Goal: Task Accomplishment & Management: Use online tool/utility

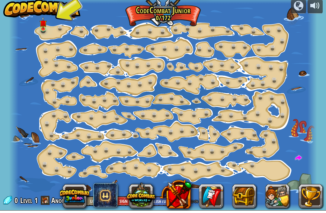
scroll to position [0, 0]
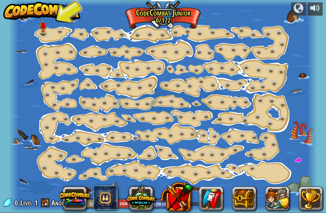
click at [45, 34] on link at bounding box center [44, 31] width 12 height 9
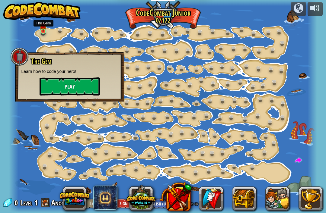
click at [69, 87] on button "Play" at bounding box center [70, 87] width 60 height 18
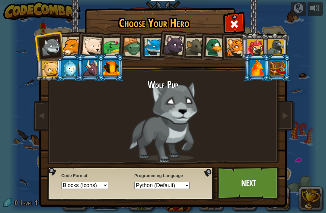
click at [52, 47] on div at bounding box center [51, 47] width 20 height 20
click at [72, 43] on div at bounding box center [71, 46] width 18 height 18
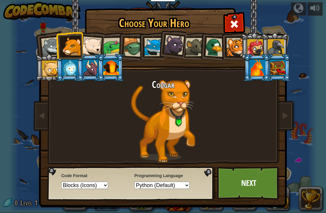
click at [152, 40] on div at bounding box center [153, 47] width 18 height 18
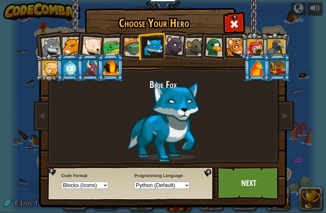
click at [88, 42] on div at bounding box center [92, 47] width 20 height 20
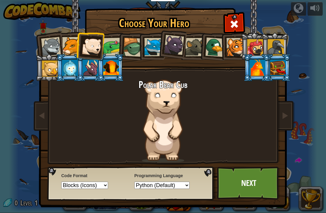
click at [172, 49] on div at bounding box center [174, 45] width 20 height 20
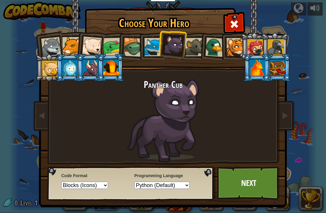
click at [251, 185] on link "Next" at bounding box center [248, 183] width 63 height 33
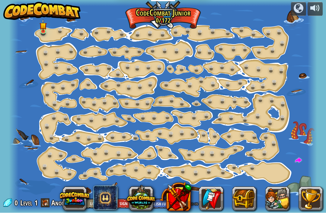
scroll to position [0, 0]
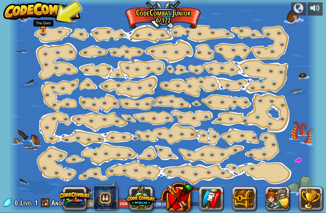
click at [46, 25] on img at bounding box center [43, 25] width 7 height 13
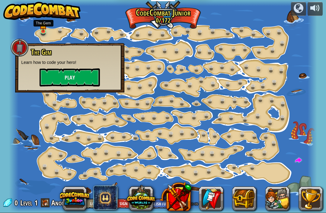
click at [89, 75] on button "Play" at bounding box center [70, 78] width 60 height 18
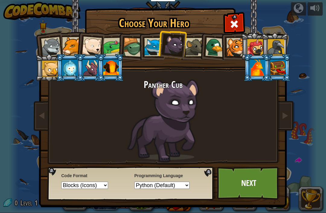
click at [314, 76] on div "Choose Your Hero 0 Wolf Pup Cougar Polar Bear Cub Frog Turtle Blue Fox Panther …" at bounding box center [163, 106] width 326 height 213
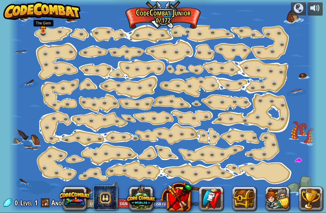
click at [46, 30] on img at bounding box center [43, 25] width 7 height 13
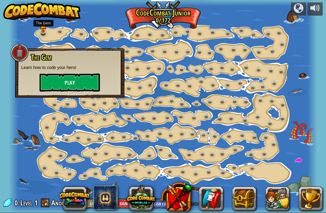
click at [70, 79] on button "Play" at bounding box center [70, 83] width 60 height 18
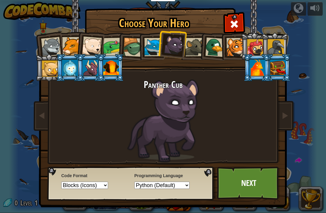
click at [256, 178] on link "Next" at bounding box center [248, 183] width 63 height 33
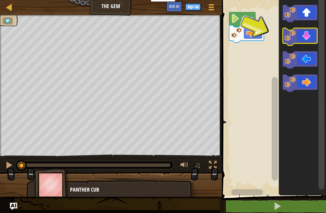
click at [306, 32] on icon "Blockly Workspace" at bounding box center [299, 37] width 35 height 18
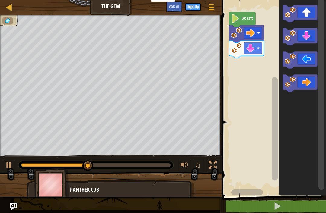
click at [311, 80] on icon "Blockly Workspace" at bounding box center [299, 84] width 35 height 18
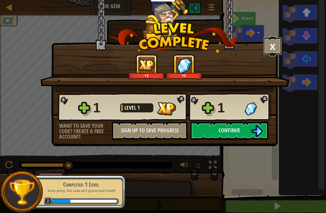
click at [275, 50] on button "×" at bounding box center [272, 46] width 19 height 18
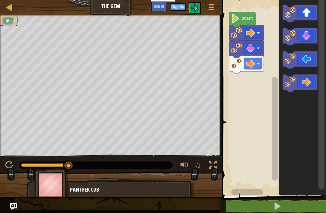
click at [265, 206] on button at bounding box center [278, 207] width 106 height 14
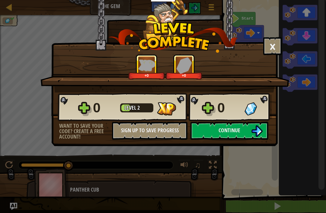
click at [260, 132] on img at bounding box center [256, 131] width 11 height 11
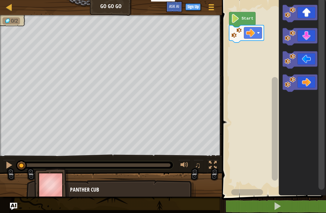
click at [308, 83] on icon "Blockly Workspace" at bounding box center [299, 84] width 35 height 18
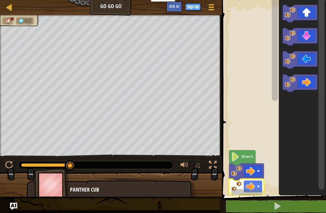
click at [270, 38] on rect "Blockly Workspace" at bounding box center [273, 96] width 106 height 199
click at [246, 159] on text "Start" at bounding box center [247, 157] width 12 height 5
click at [265, 118] on rect "Blockly Workspace" at bounding box center [273, 96] width 106 height 199
click at [257, 122] on rect "Blockly Workspace" at bounding box center [273, 96] width 106 height 199
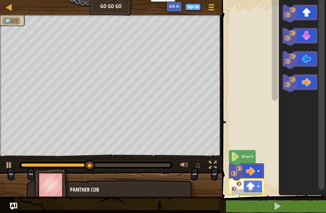
click at [307, 83] on icon "Blockly Workspace" at bounding box center [299, 84] width 35 height 18
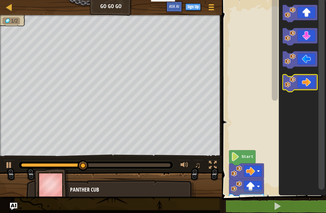
click at [307, 80] on icon "Blockly Workspace" at bounding box center [299, 84] width 35 height 18
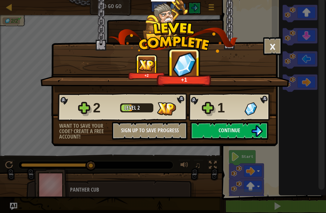
click at [258, 133] on img at bounding box center [256, 131] width 11 height 11
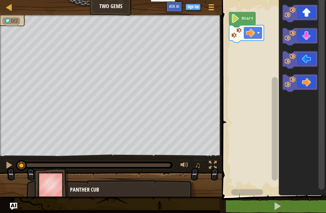
click at [307, 82] on icon "Blockly Workspace" at bounding box center [299, 84] width 35 height 18
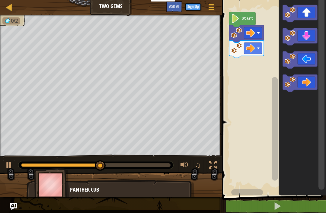
click at [311, 82] on icon "Blockly Workspace" at bounding box center [299, 84] width 35 height 18
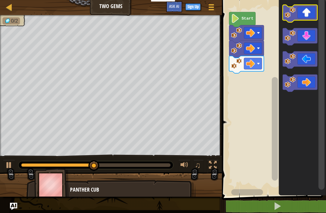
click at [308, 12] on icon "Blockly Workspace" at bounding box center [299, 14] width 35 height 18
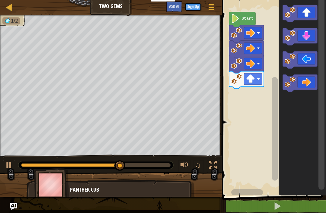
click at [311, 35] on icon "Blockly Workspace" at bounding box center [299, 37] width 35 height 18
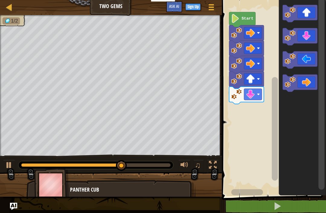
click at [307, 40] on icon "Blockly Workspace" at bounding box center [299, 37] width 35 height 18
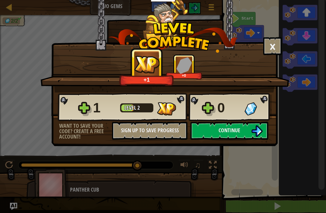
click at [255, 131] on img at bounding box center [256, 131] width 11 height 11
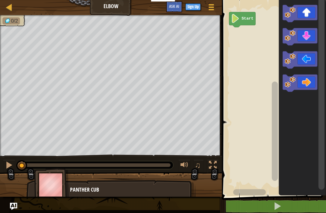
click at [311, 37] on icon "Blockly Workspace" at bounding box center [299, 37] width 35 height 18
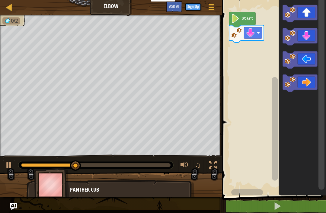
click at [314, 38] on icon "Blockly Workspace" at bounding box center [299, 37] width 35 height 18
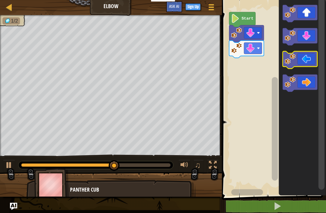
click at [296, 60] on icon "Blockly Workspace" at bounding box center [299, 61] width 35 height 18
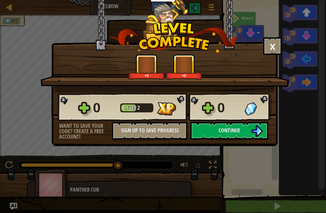
click at [259, 124] on button "Continue" at bounding box center [229, 131] width 78 height 18
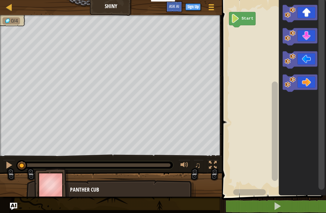
click at [298, 60] on icon "Blockly Workspace" at bounding box center [299, 61] width 35 height 18
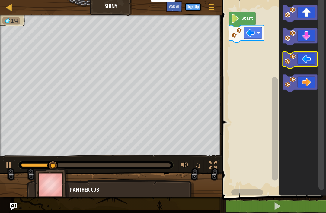
click at [296, 59] on icon "Blockly Workspace" at bounding box center [299, 61] width 35 height 18
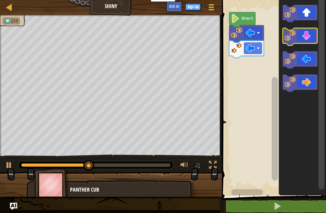
click at [311, 37] on icon "Blockly Workspace" at bounding box center [299, 37] width 35 height 18
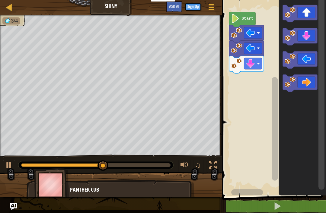
click at [311, 84] on icon "Blockly Workspace" at bounding box center [299, 84] width 35 height 18
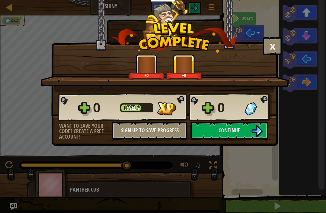
click at [245, 131] on button "Continue" at bounding box center [229, 131] width 78 height 18
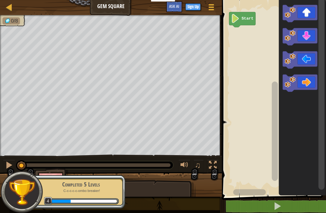
click at [307, 13] on icon "Blockly Workspace" at bounding box center [299, 14] width 35 height 18
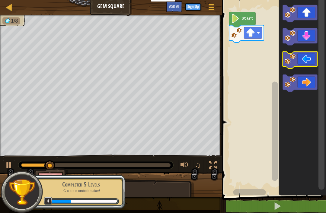
click at [295, 56] on image "Blockly Workspace" at bounding box center [290, 59] width 11 height 11
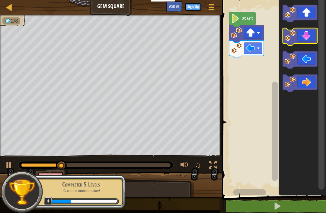
click at [310, 34] on icon "Blockly Workspace" at bounding box center [299, 37] width 35 height 18
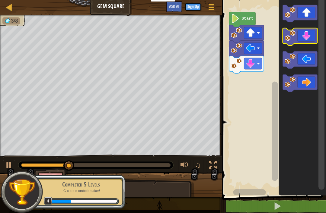
click at [312, 37] on icon "Blockly Workspace" at bounding box center [299, 37] width 35 height 18
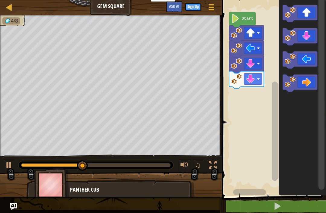
click at [311, 82] on icon "Blockly Workspace" at bounding box center [299, 84] width 35 height 18
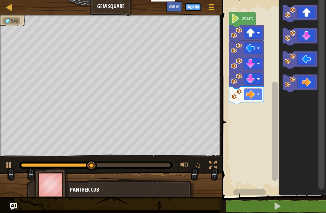
click at [313, 80] on icon "Blockly Workspace" at bounding box center [299, 84] width 35 height 18
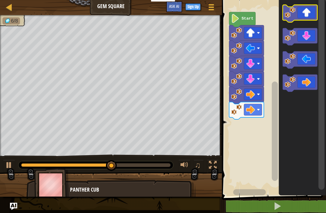
click at [314, 10] on icon "Blockly Workspace" at bounding box center [299, 14] width 35 height 18
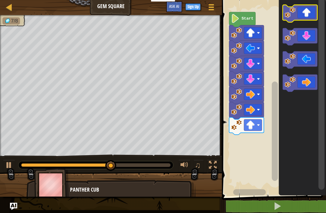
click at [313, 10] on icon "Blockly Workspace" at bounding box center [299, 14] width 35 height 18
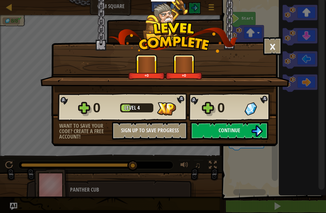
click at [249, 132] on button "Continue" at bounding box center [229, 131] width 78 height 18
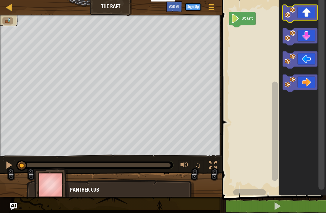
click at [311, 12] on icon "Blockly Workspace" at bounding box center [299, 14] width 35 height 18
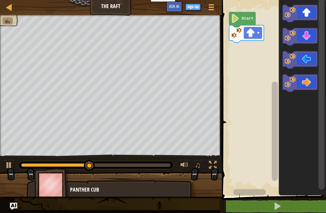
click at [311, 83] on icon "Blockly Workspace" at bounding box center [299, 84] width 35 height 18
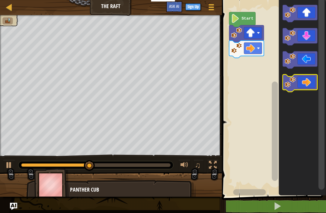
click at [312, 81] on icon "Blockly Workspace" at bounding box center [299, 84] width 35 height 18
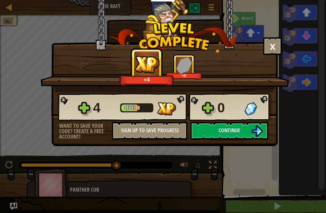
click at [231, 134] on span "Continue" at bounding box center [230, 131] width 22 height 8
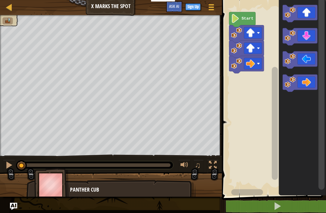
click at [306, 12] on icon "Blockly Workspace" at bounding box center [299, 14] width 35 height 18
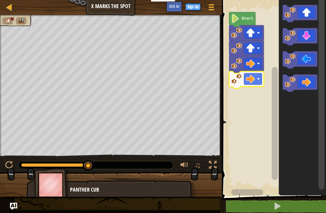
click at [261, 138] on rect "Blockly Workspace" at bounding box center [273, 96] width 106 height 199
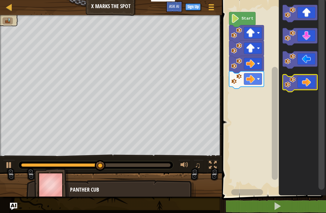
click at [306, 85] on icon "Blockly Workspace" at bounding box center [299, 84] width 35 height 18
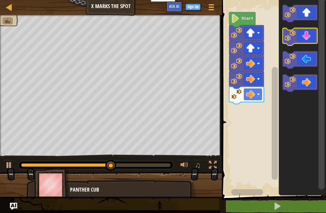
click at [307, 37] on icon "Blockly Workspace" at bounding box center [299, 37] width 35 height 18
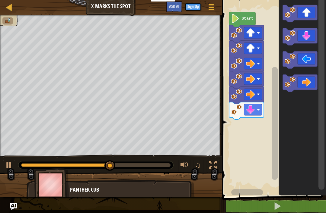
click at [314, 33] on icon "Blockly Workspace" at bounding box center [299, 37] width 35 height 18
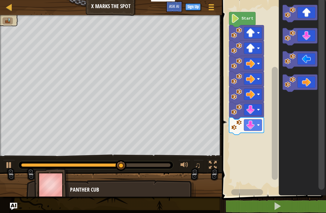
click at [307, 60] on icon "Blockly Workspace" at bounding box center [299, 61] width 35 height 18
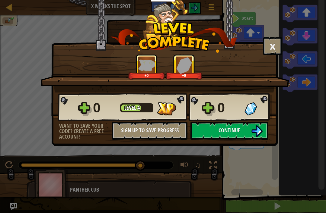
click at [238, 132] on span "Continue" at bounding box center [230, 131] width 22 height 8
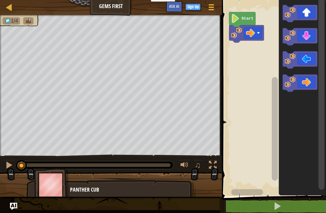
click at [308, 82] on icon "Blockly Workspace" at bounding box center [299, 84] width 35 height 18
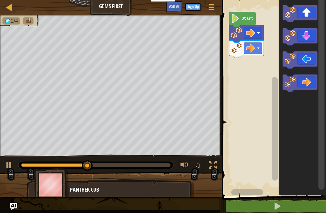
click at [310, 12] on icon "Blockly Workspace" at bounding box center [299, 14] width 35 height 18
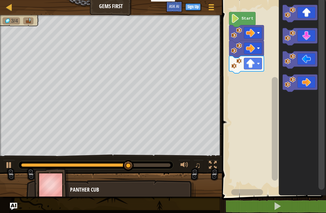
click at [309, 35] on icon "Blockly Workspace" at bounding box center [299, 37] width 35 height 18
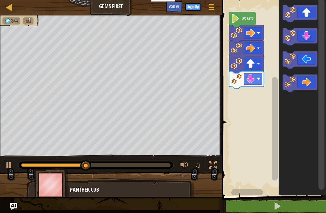
click at [309, 36] on icon "Blockly Workspace" at bounding box center [299, 37] width 35 height 18
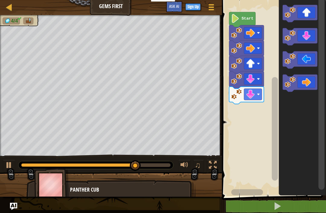
click at [308, 9] on icon "Blockly Workspace" at bounding box center [299, 14] width 35 height 18
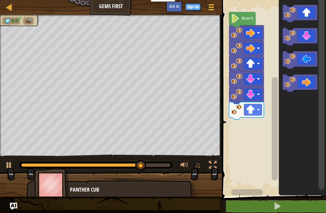
click at [313, 81] on icon "Blockly Workspace" at bounding box center [299, 84] width 35 height 18
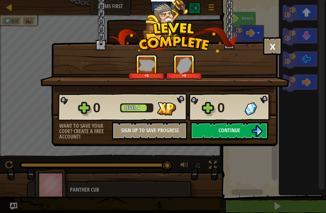
click at [244, 128] on button "Continue" at bounding box center [229, 131] width 78 height 18
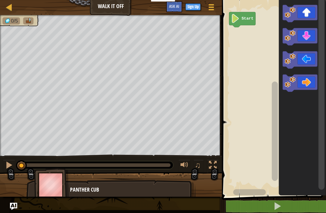
click at [304, 10] on icon "Blockly Workspace" at bounding box center [299, 14] width 35 height 18
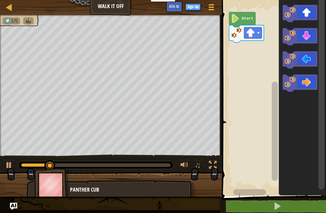
click at [312, 12] on icon "Blockly Workspace" at bounding box center [299, 14] width 35 height 18
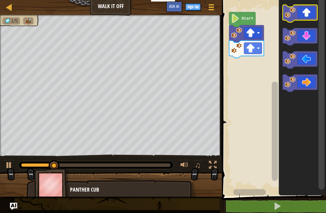
click at [314, 11] on icon "Blockly Workspace" at bounding box center [299, 14] width 35 height 18
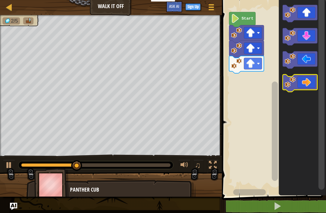
click at [308, 83] on icon "Blockly Workspace" at bounding box center [299, 84] width 35 height 18
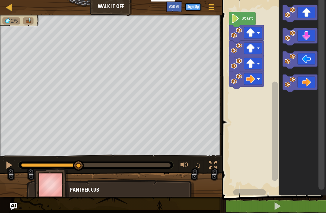
click at [308, 82] on icon "Blockly Workspace" at bounding box center [299, 84] width 35 height 18
click at [311, 80] on icon "Blockly Workspace" at bounding box center [299, 84] width 35 height 18
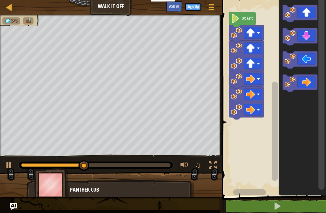
click at [310, 81] on icon "Blockly Workspace" at bounding box center [299, 84] width 35 height 18
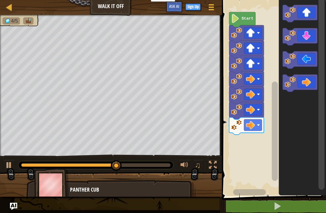
click at [309, 34] on icon "Blockly Workspace" at bounding box center [299, 37] width 35 height 18
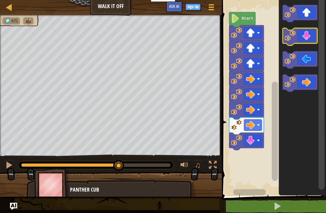
click at [311, 36] on icon "Blockly Workspace" at bounding box center [299, 37] width 35 height 18
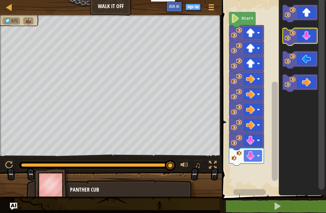
click at [311, 35] on icon "Blockly Workspace" at bounding box center [299, 37] width 35 height 18
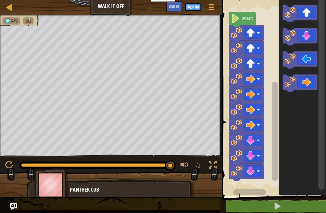
click at [308, 59] on icon "Blockly Workspace" at bounding box center [299, 61] width 35 height 18
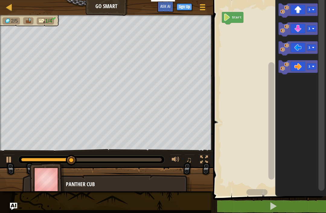
click at [308, 65] on rect "Blockly Workspace" at bounding box center [311, 66] width 9 height 6
click at [310, 65] on text "1" at bounding box center [309, 67] width 2 height 4
click at [309, 67] on text "1" at bounding box center [309, 67] width 2 height 4
click at [308, 68] on rect "Blockly Workspace" at bounding box center [311, 66] width 9 height 6
click at [298, 67] on icon "Blockly Workspace" at bounding box center [298, 67] width 39 height 14
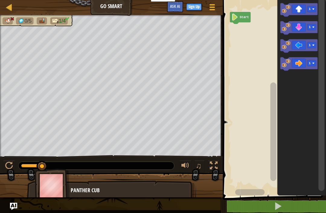
click at [252, 52] on rect "Blockly Workspace" at bounding box center [273, 96] width 105 height 199
click at [260, 45] on rect "Blockly Workspace" at bounding box center [273, 96] width 105 height 199
click at [258, 46] on rect "Blockly Workspace" at bounding box center [273, 96] width 105 height 199
click at [252, 61] on rect "Blockly Workspace" at bounding box center [273, 96] width 105 height 199
click at [248, 66] on rect "Blockly Workspace" at bounding box center [273, 96] width 105 height 199
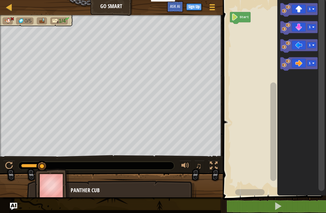
click at [250, 75] on rect "Blockly Workspace" at bounding box center [273, 96] width 105 height 199
click at [298, 44] on icon "Blockly Workspace" at bounding box center [298, 47] width 37 height 14
click at [310, 64] on text "1" at bounding box center [310, 64] width 2 height 4
click at [307, 62] on icon "Blockly Workspace" at bounding box center [298, 65] width 37 height 14
click at [304, 64] on icon "Blockly Workspace" at bounding box center [298, 65] width 37 height 14
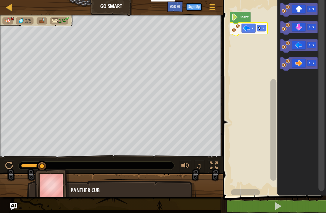
click at [261, 27] on rect "Blockly Workspace" at bounding box center [261, 28] width 9 height 6
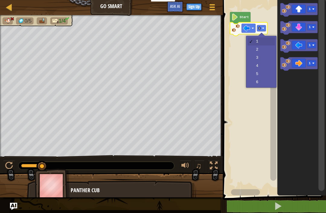
click at [252, 107] on rect "Blockly Workspace" at bounding box center [273, 96] width 105 height 199
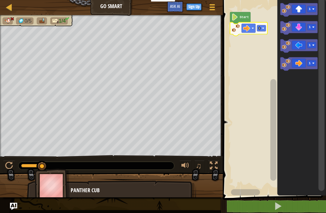
click at [261, 27] on rect "Blockly Workspace" at bounding box center [261, 28] width 9 height 6
click at [258, 49] on rect "Blockly Workspace" at bounding box center [273, 96] width 105 height 199
click at [303, 11] on icon "Blockly Workspace" at bounding box center [298, 10] width 37 height 14
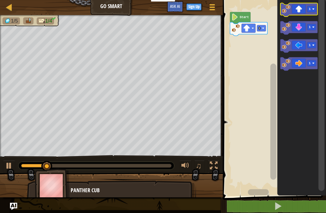
click at [306, 8] on icon "Blockly Workspace" at bounding box center [298, 10] width 37 height 14
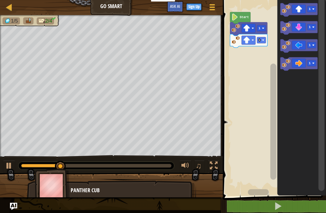
click at [309, 8] on text "1" at bounding box center [310, 9] width 2 height 4
click at [294, 103] on icon "Blockly Workspace" at bounding box center [301, 96] width 49 height 199
click at [299, 9] on icon "Blockly Workspace" at bounding box center [298, 10] width 37 height 14
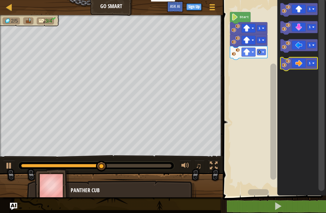
click at [304, 63] on icon "Blockly Workspace" at bounding box center [298, 65] width 37 height 14
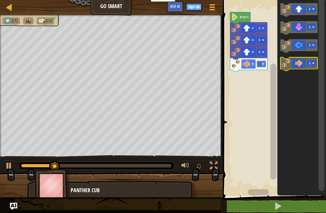
click at [306, 63] on icon "Blockly Workspace" at bounding box center [298, 65] width 37 height 14
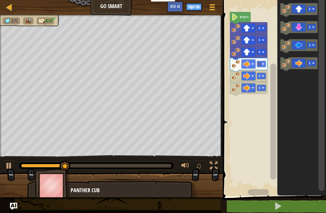
click at [306, 64] on icon "Blockly Workspace" at bounding box center [298, 65] width 37 height 14
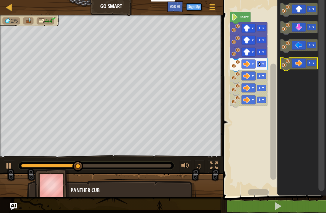
click at [306, 63] on icon "Blockly Workspace" at bounding box center [298, 65] width 37 height 14
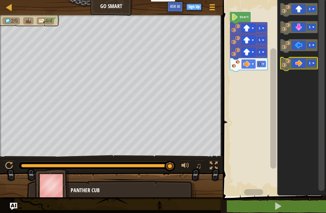
click at [304, 63] on icon "Blockly Workspace" at bounding box center [298, 65] width 37 height 14
click at [306, 59] on icon "Blockly Workspace" at bounding box center [298, 65] width 37 height 14
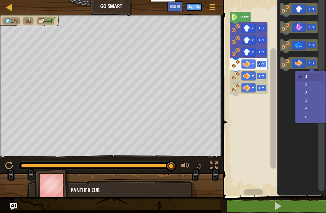
click at [308, 63] on rect "Blockly Workspace" at bounding box center [311, 63] width 9 height 6
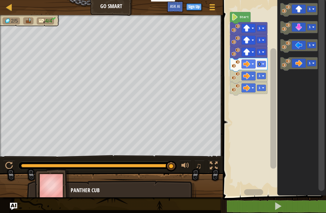
click at [304, 149] on icon "Blockly Workspace" at bounding box center [301, 96] width 49 height 199
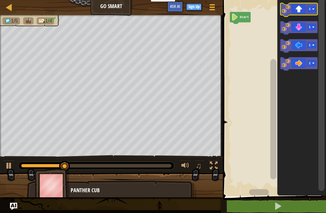
click at [307, 9] on rect "Blockly Workspace" at bounding box center [311, 9] width 9 height 6
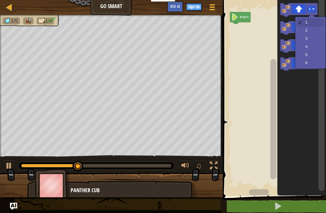
click at [309, 9] on text "1" at bounding box center [310, 9] width 2 height 4
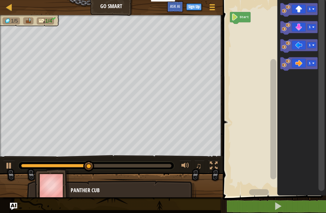
click at [301, 120] on icon "Blockly Workspace" at bounding box center [301, 96] width 49 height 199
click at [296, 11] on icon "Blockly Workspace" at bounding box center [298, 10] width 37 height 14
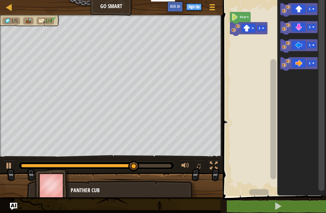
click at [286, 210] on button at bounding box center [277, 207] width 105 height 14
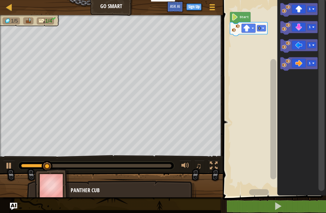
click at [306, 9] on icon "Blockly Workspace" at bounding box center [298, 10] width 37 height 14
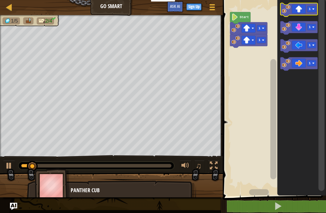
click at [305, 8] on icon "Blockly Workspace" at bounding box center [298, 10] width 37 height 14
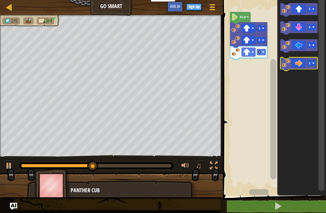
click at [311, 64] on text "1" at bounding box center [310, 64] width 2 height 4
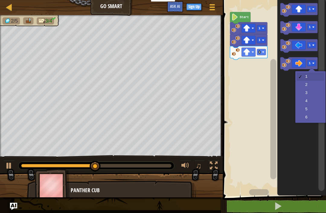
click at [313, 65] on image "Blockly Workspace" at bounding box center [313, 63] width 2 height 2
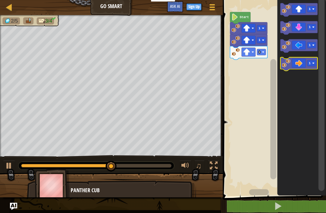
click at [302, 64] on icon "Blockly Workspace" at bounding box center [298, 65] width 37 height 14
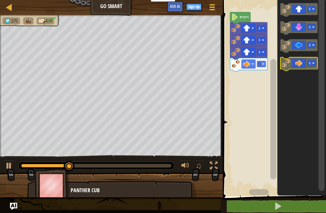
click at [300, 68] on icon "Blockly Workspace" at bounding box center [298, 65] width 37 height 14
click at [299, 65] on icon "Blockly Workspace" at bounding box center [298, 65] width 37 height 14
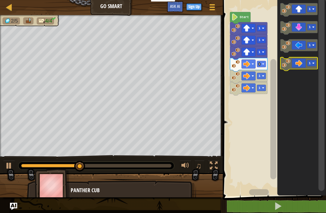
click at [299, 65] on icon "Blockly Workspace" at bounding box center [298, 65] width 37 height 14
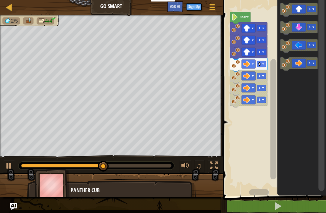
click at [294, 208] on button at bounding box center [277, 207] width 105 height 14
click at [311, 63] on rect "Blockly Workspace" at bounding box center [311, 63] width 9 height 6
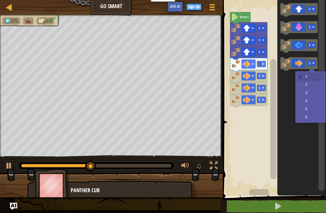
click at [296, 151] on icon "Blockly Workspace" at bounding box center [301, 96] width 49 height 199
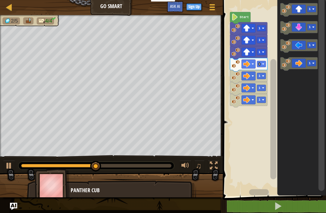
click at [295, 64] on icon "Blockly Workspace" at bounding box center [298, 65] width 37 height 14
click at [292, 207] on button at bounding box center [277, 207] width 105 height 14
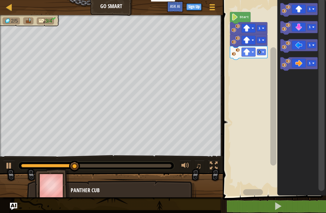
click at [308, 64] on rect "Blockly Workspace" at bounding box center [311, 63] width 9 height 6
click at [281, 86] on icon "Blockly Workspace" at bounding box center [301, 96] width 49 height 199
click at [290, 64] on icon "Blockly Workspace" at bounding box center [298, 65] width 37 height 14
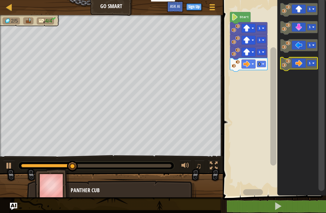
click at [294, 65] on icon "Blockly Workspace" at bounding box center [298, 65] width 37 height 14
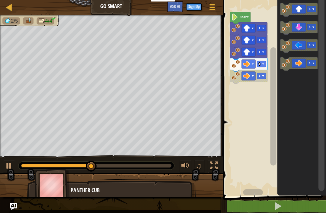
click at [289, 207] on button at bounding box center [277, 207] width 105 height 14
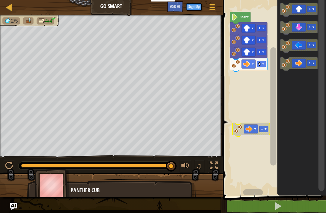
click at [291, 203] on button at bounding box center [277, 207] width 105 height 14
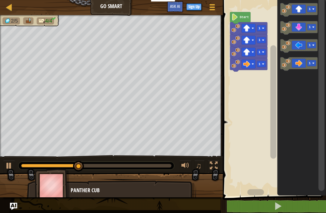
click at [311, 63] on rect "Blockly Workspace" at bounding box center [311, 63] width 9 height 6
click at [298, 66] on icon "Blockly Workspace" at bounding box center [298, 65] width 37 height 14
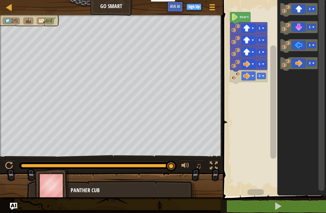
click at [310, 202] on button at bounding box center [277, 207] width 105 height 14
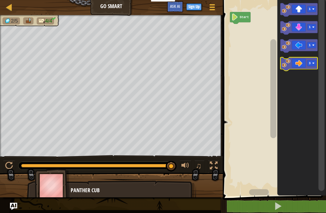
click at [305, 63] on icon "Blockly Workspace" at bounding box center [298, 65] width 37 height 14
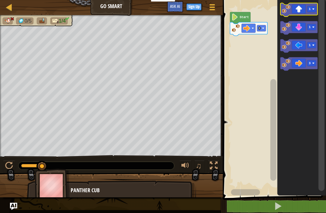
click at [308, 7] on rect "Blockly Workspace" at bounding box center [311, 9] width 9 height 6
click at [294, 104] on icon "Blockly Workspace" at bounding box center [301, 96] width 49 height 199
click at [300, 8] on icon "Blockly Workspace" at bounding box center [298, 10] width 37 height 14
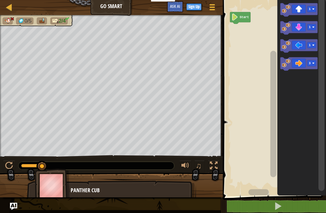
click at [313, 63] on image "Blockly Workspace" at bounding box center [313, 63] width 2 height 2
click at [316, 62] on icon "Blockly Workspace" at bounding box center [298, 65] width 37 height 14
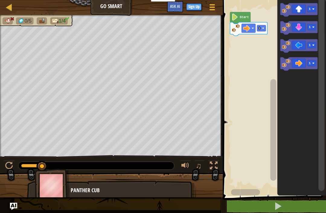
click at [306, 62] on icon "Blockly Workspace" at bounding box center [298, 65] width 37 height 14
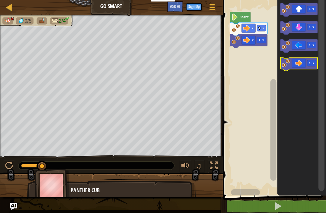
click at [308, 60] on icon "Blockly Workspace" at bounding box center [298, 65] width 37 height 14
click at [305, 63] on icon "Blockly Workspace" at bounding box center [298, 65] width 37 height 14
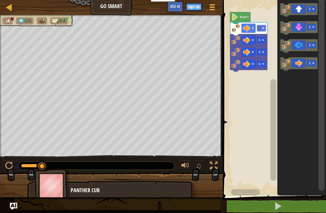
click at [306, 62] on icon "Blockly Workspace" at bounding box center [298, 65] width 37 height 14
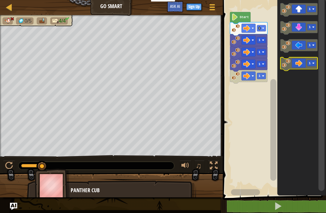
click at [305, 63] on icon "Blockly Workspace" at bounding box center [298, 65] width 37 height 14
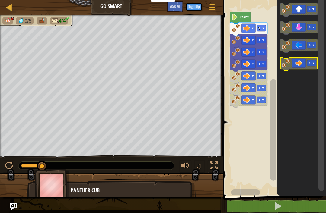
click at [305, 65] on icon "Blockly Workspace" at bounding box center [298, 65] width 37 height 14
click at [303, 64] on icon "Blockly Workspace" at bounding box center [298, 65] width 37 height 14
click at [306, 61] on icon "Blockly Workspace" at bounding box center [298, 65] width 37 height 14
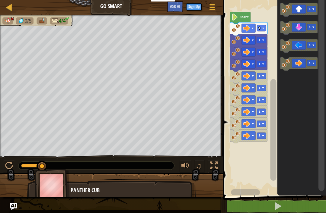
click at [307, 79] on icon "Blockly Workspace" at bounding box center [301, 96] width 49 height 199
click at [309, 81] on icon "Blockly Workspace" at bounding box center [301, 96] width 49 height 199
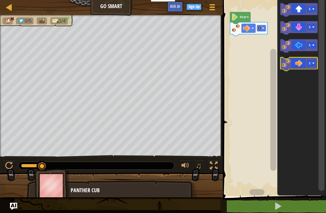
click at [316, 63] on icon "Blockly Workspace" at bounding box center [298, 65] width 37 height 14
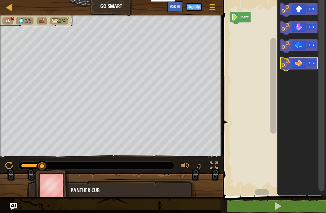
click at [315, 64] on rect "Blockly Workspace" at bounding box center [311, 63] width 9 height 6
click at [299, 65] on icon "Blockly Workspace" at bounding box center [298, 65] width 37 height 14
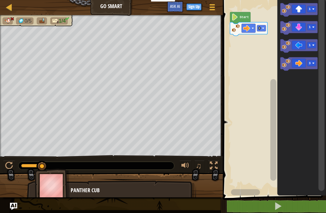
click at [295, 205] on button at bounding box center [277, 207] width 105 height 14
click at [316, 65] on icon "Blockly Workspace" at bounding box center [298, 65] width 37 height 14
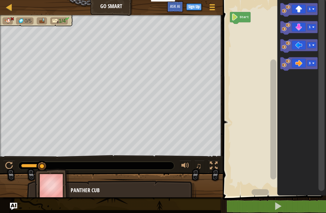
click at [316, 65] on rect "Blockly Workspace" at bounding box center [311, 63] width 9 height 6
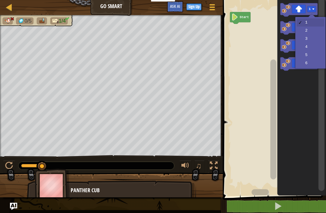
click at [314, 11] on rect "Blockly Workspace" at bounding box center [311, 9] width 9 height 6
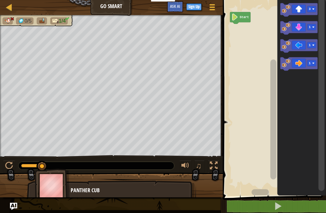
click at [300, 11] on icon "Blockly Workspace" at bounding box center [298, 10] width 37 height 14
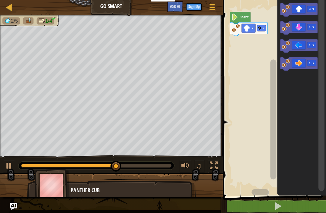
click at [316, 65] on icon "Blockly Workspace" at bounding box center [298, 65] width 37 height 14
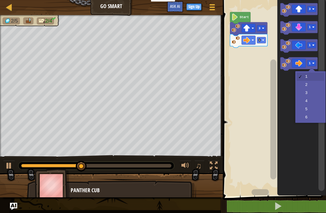
click at [312, 61] on rect "Blockly Workspace" at bounding box center [311, 63] width 9 height 6
click at [316, 65] on rect "Blockly Workspace" at bounding box center [311, 63] width 9 height 6
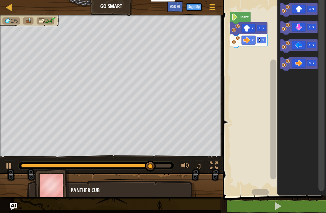
click at [287, 212] on button at bounding box center [277, 207] width 105 height 14
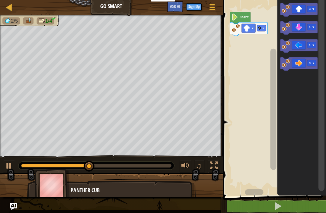
click at [300, 63] on icon "Blockly Workspace" at bounding box center [298, 65] width 37 height 14
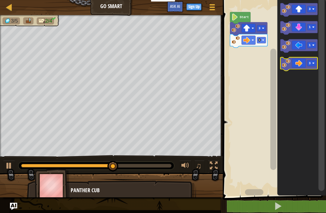
click at [311, 63] on rect "Blockly Workspace" at bounding box center [311, 63] width 9 height 6
click at [299, 62] on icon "Blockly Workspace" at bounding box center [298, 65] width 37 height 14
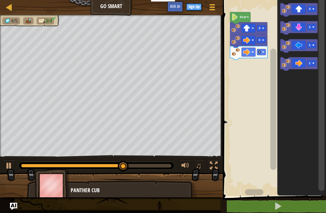
click at [315, 29] on rect "Blockly Workspace" at bounding box center [311, 27] width 9 height 6
click at [306, 27] on icon "Blockly Workspace" at bounding box center [298, 28] width 37 height 14
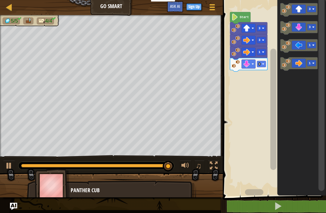
click at [296, 44] on icon "Blockly Workspace" at bounding box center [298, 47] width 37 height 14
click at [269, 212] on button at bounding box center [277, 207] width 105 height 14
click at [317, 44] on icon "Blockly Workspace" at bounding box center [298, 47] width 37 height 14
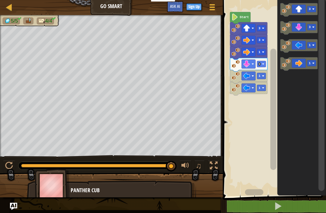
click at [310, 45] on text "1" at bounding box center [310, 45] width 2 height 4
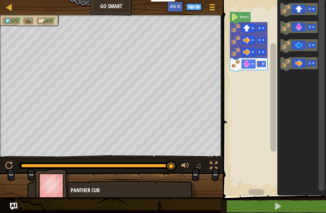
click at [302, 48] on icon "Blockly Workspace" at bounding box center [298, 47] width 37 height 14
click at [298, 202] on button at bounding box center [277, 207] width 105 height 14
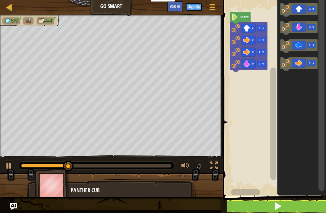
click at [14, 170] on button at bounding box center [9, 167] width 12 height 12
click at [293, 52] on rect "Blockly Workspace" at bounding box center [298, 47] width 37 height 14
click at [291, 46] on icon "Blockly Workspace" at bounding box center [298, 47] width 37 height 14
click at [264, 212] on button at bounding box center [277, 207] width 105 height 14
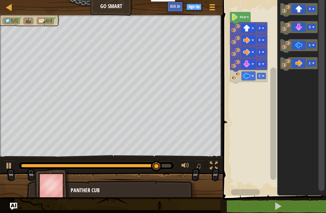
click at [14, 165] on button at bounding box center [9, 167] width 12 height 12
click at [248, 74] on image "Blockly Workspace" at bounding box center [246, 76] width 7 height 7
click at [266, 79] on icon "Blockly Workspace" at bounding box center [248, 77] width 37 height 14
click at [263, 74] on rect "Blockly Workspace" at bounding box center [261, 76] width 9 height 6
click at [300, 42] on icon "Blockly Workspace" at bounding box center [298, 47] width 37 height 14
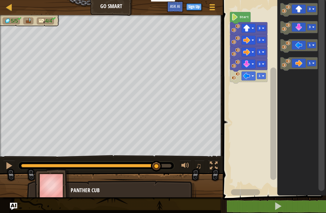
click at [265, 211] on button at bounding box center [277, 207] width 105 height 14
click at [9, 163] on div at bounding box center [9, 166] width 8 height 8
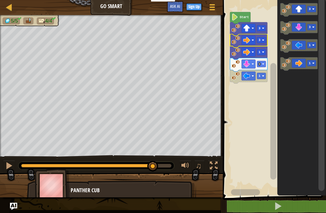
click at [258, 49] on rect "Blockly Workspace" at bounding box center [261, 52] width 9 height 6
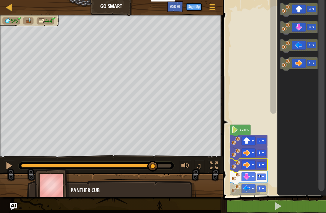
click at [269, 52] on rect "Blockly Workspace" at bounding box center [273, 96] width 105 height 199
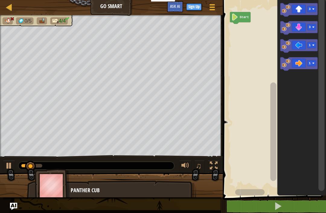
click at [11, 168] on div at bounding box center [9, 166] width 8 height 8
click at [5, 167] on div at bounding box center [9, 166] width 8 height 8
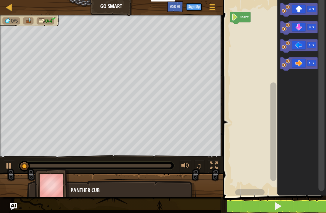
click at [8, 166] on div at bounding box center [9, 166] width 8 height 8
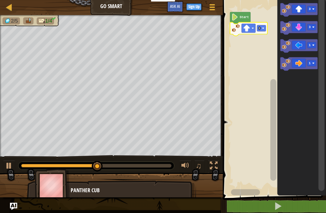
click at [314, 65] on image "Blockly Workspace" at bounding box center [313, 63] width 2 height 2
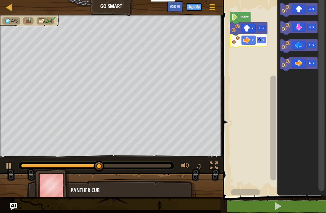
click at [9, 165] on div at bounding box center [9, 166] width 8 height 8
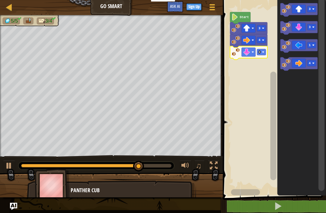
click at [12, 164] on div at bounding box center [9, 166] width 8 height 8
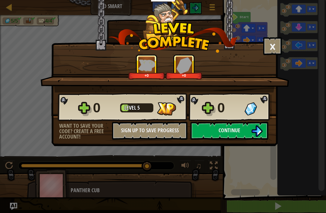
click at [239, 130] on span "Continue" at bounding box center [230, 131] width 22 height 8
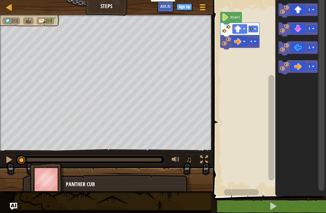
click at [269, 212] on button at bounding box center [273, 207] width 115 height 14
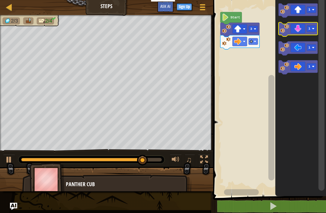
click at [317, 28] on icon "Blockly Workspace" at bounding box center [298, 29] width 39 height 14
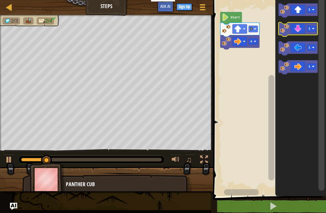
click at [317, 29] on icon "Blockly Workspace" at bounding box center [298, 29] width 39 height 14
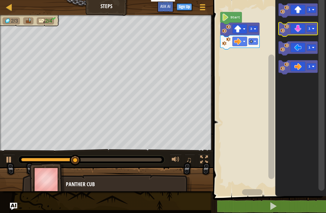
click at [316, 30] on rect "Blockly Workspace" at bounding box center [311, 28] width 9 height 6
click at [270, 211] on span at bounding box center [273, 206] width 8 height 8
click at [11, 161] on div at bounding box center [9, 160] width 8 height 8
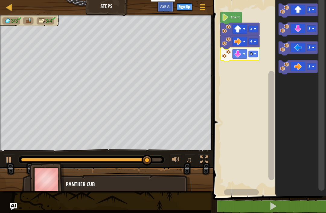
click at [311, 47] on rect "Blockly Workspace" at bounding box center [311, 47] width 9 height 6
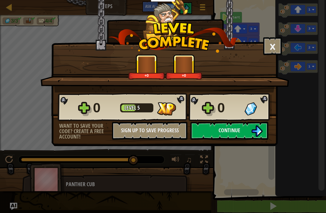
click at [239, 134] on span "Continue" at bounding box center [230, 131] width 22 height 8
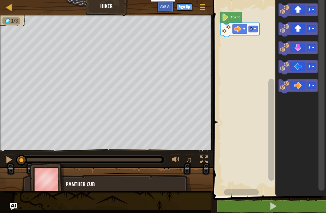
click at [271, 211] on span at bounding box center [273, 206] width 8 height 8
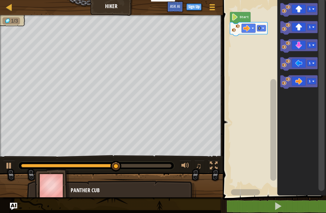
click at [9, 164] on div at bounding box center [9, 166] width 8 height 8
click at [11, 163] on div at bounding box center [9, 166] width 8 height 8
click at [10, 166] on div at bounding box center [9, 166] width 8 height 8
click at [311, 8] on rect "Blockly Workspace" at bounding box center [311, 9] width 9 height 6
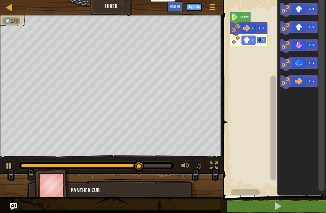
click at [314, 83] on image "Blockly Workspace" at bounding box center [313, 82] width 2 height 2
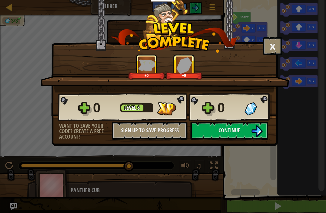
click at [254, 128] on img at bounding box center [256, 131] width 11 height 11
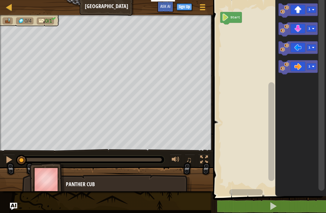
click at [315, 68] on rect "Blockly Workspace" at bounding box center [311, 66] width 9 height 6
click at [317, 113] on icon "Blockly Workspace" at bounding box center [300, 96] width 51 height 199
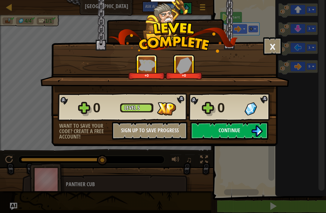
click at [239, 130] on span "Continue" at bounding box center [230, 131] width 22 height 8
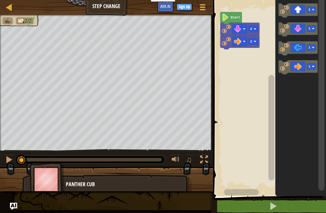
click at [274, 203] on span at bounding box center [273, 206] width 8 height 8
click at [257, 40] on rect "Blockly Workspace" at bounding box center [252, 41] width 9 height 6
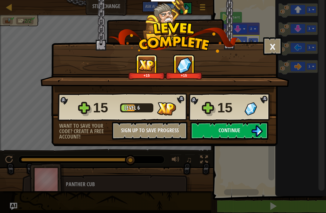
click at [251, 130] on img at bounding box center [256, 131] width 11 height 11
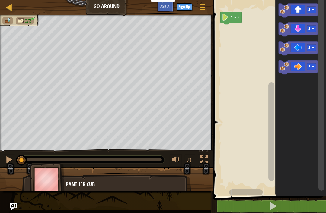
click at [316, 11] on icon "Blockly Workspace" at bounding box center [298, 10] width 39 height 14
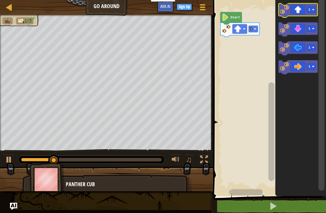
click at [317, 10] on icon "Blockly Workspace" at bounding box center [298, 10] width 39 height 14
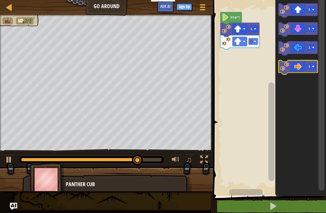
click at [315, 66] on rect "Blockly Workspace" at bounding box center [311, 66] width 9 height 6
click at [277, 212] on button at bounding box center [273, 207] width 115 height 14
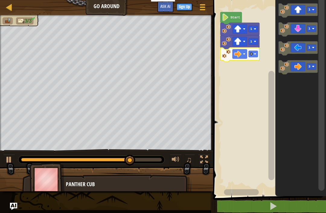
click at [313, 30] on image "Blockly Workspace" at bounding box center [313, 28] width 2 height 2
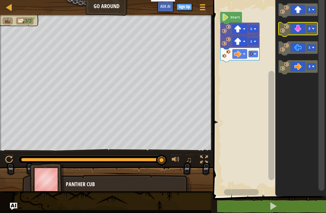
click at [303, 29] on icon "Blockly Workspace" at bounding box center [298, 29] width 39 height 14
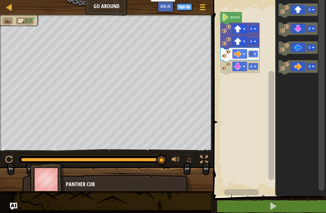
click at [269, 207] on span at bounding box center [273, 206] width 8 height 8
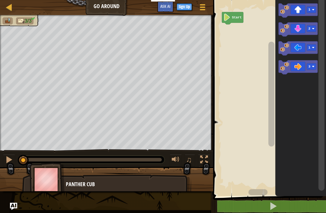
click at [283, 208] on button at bounding box center [273, 207] width 115 height 14
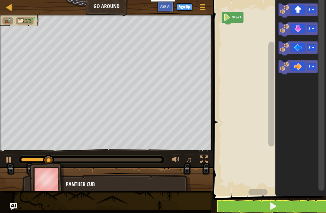
click at [256, 209] on button at bounding box center [273, 207] width 115 height 14
click at [315, 11] on rect "Blockly Workspace" at bounding box center [311, 9] width 9 height 6
click at [302, 10] on icon "Blockly Workspace" at bounding box center [298, 10] width 39 height 14
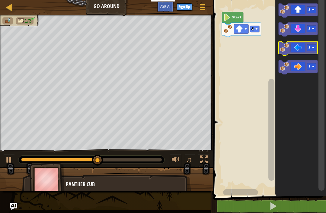
click at [315, 49] on rect "Blockly Workspace" at bounding box center [311, 47] width 9 height 6
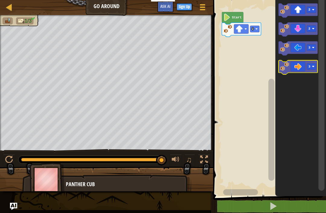
click at [314, 68] on rect "Blockly Workspace" at bounding box center [311, 66] width 9 height 6
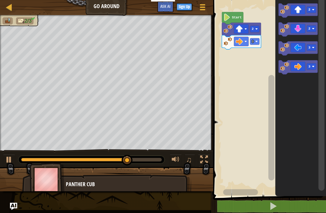
click at [305, 31] on icon "Blockly Workspace" at bounding box center [298, 29] width 39 height 14
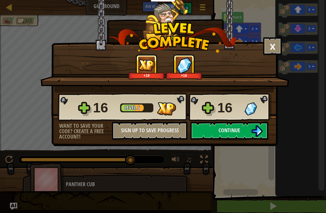
click at [233, 130] on span "Continue" at bounding box center [230, 131] width 22 height 8
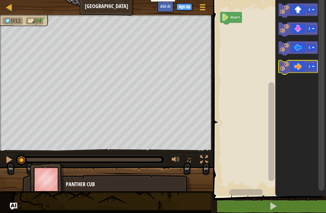
click at [304, 67] on icon "Blockly Workspace" at bounding box center [298, 67] width 39 height 14
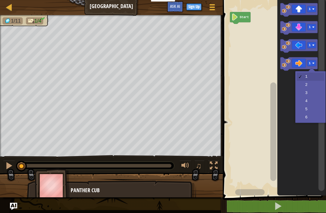
click at [314, 64] on image "Blockly Workspace" at bounding box center [313, 63] width 2 height 2
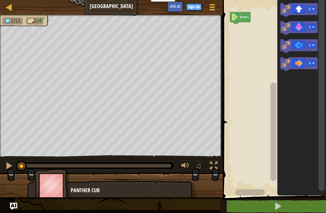
click at [279, 212] on button at bounding box center [277, 207] width 105 height 14
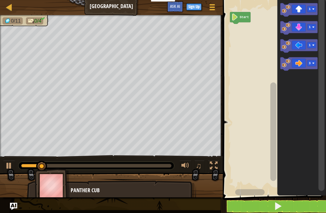
click at [4, 164] on button at bounding box center [9, 167] width 12 height 12
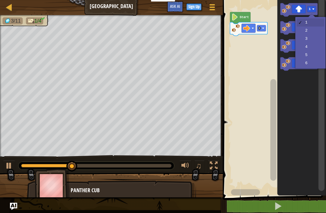
click at [311, 8] on rect "Blockly Workspace" at bounding box center [311, 9] width 9 height 6
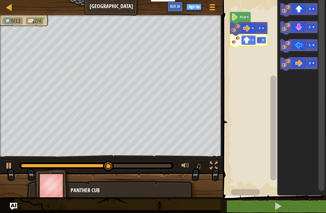
click at [314, 46] on image "Blockly Workspace" at bounding box center [313, 45] width 2 height 2
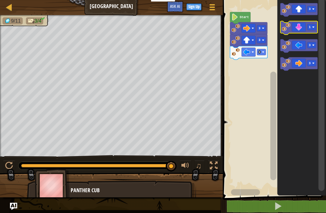
click at [314, 26] on image "Blockly Workspace" at bounding box center [313, 27] width 2 height 2
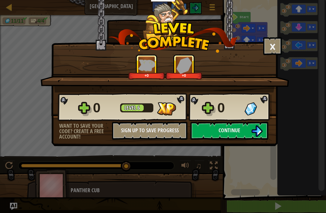
click at [249, 122] on button "Continue" at bounding box center [229, 131] width 78 height 18
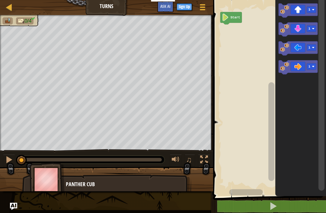
click at [314, 48] on image "Blockly Workspace" at bounding box center [313, 47] width 2 height 2
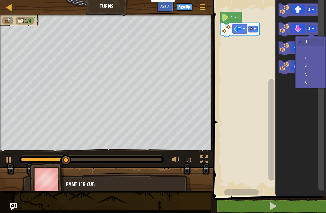
click at [314, 30] on rect "Blockly Workspace" at bounding box center [311, 28] width 9 height 6
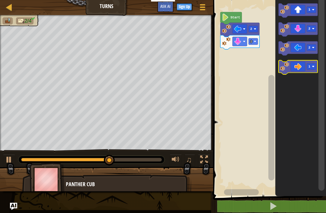
click at [315, 68] on rect "Blockly Workspace" at bounding box center [311, 66] width 9 height 6
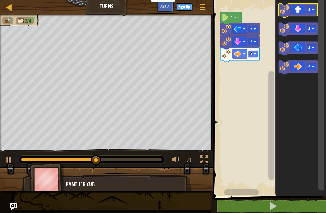
click at [314, 11] on rect "Blockly Workspace" at bounding box center [311, 9] width 9 height 6
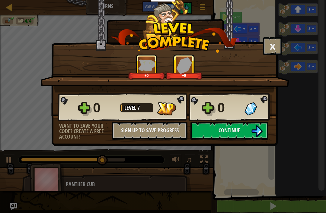
click at [249, 125] on button "Continue" at bounding box center [229, 131] width 78 height 18
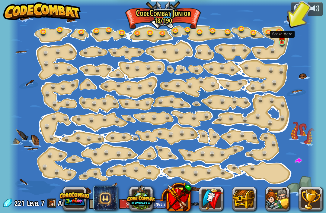
click at [280, 37] on img at bounding box center [281, 36] width 7 height 13
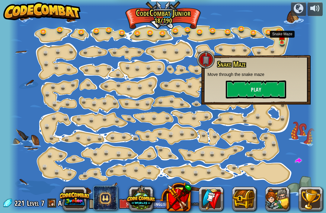
click at [273, 83] on button "Play" at bounding box center [256, 90] width 60 height 18
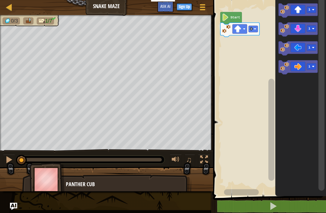
click at [270, 210] on span at bounding box center [273, 206] width 8 height 8
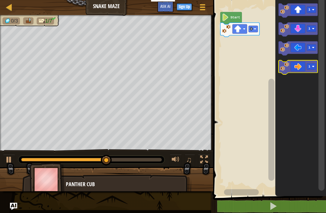
click at [310, 66] on text "1" at bounding box center [309, 67] width 2 height 4
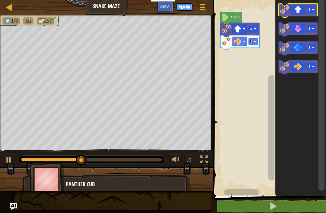
click at [316, 10] on icon "Blockly Workspace" at bounding box center [298, 10] width 39 height 14
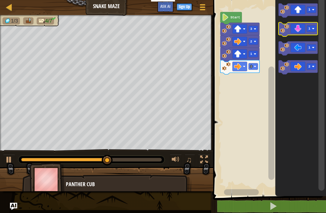
click at [311, 28] on rect "Blockly Workspace" at bounding box center [311, 28] width 9 height 6
click at [300, 27] on icon "Blockly Workspace" at bounding box center [298, 29] width 39 height 14
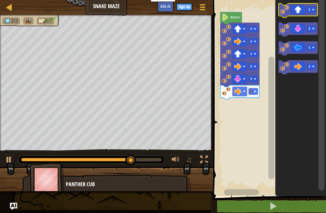
click at [311, 9] on rect "Blockly Workspace" at bounding box center [311, 9] width 9 height 6
click at [302, 11] on icon "Blockly Workspace" at bounding box center [298, 10] width 39 height 14
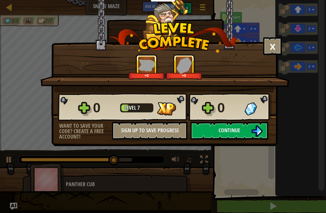
click at [241, 128] on button "Continue" at bounding box center [229, 131] width 78 height 18
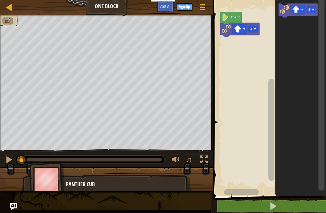
click at [289, 207] on button at bounding box center [273, 207] width 115 height 14
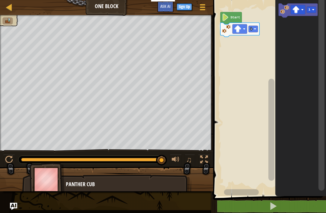
click at [10, 18] on img at bounding box center [7, 20] width 7 height 5
click at [14, 21] on ul at bounding box center [9, 21] width 14 height 7
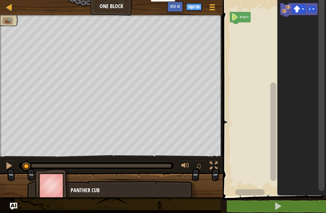
click at [6, 168] on div at bounding box center [9, 166] width 8 height 8
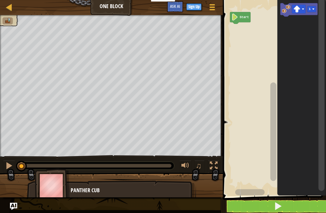
click at [314, 9] on image "Blockly Workspace" at bounding box center [313, 9] width 2 height 2
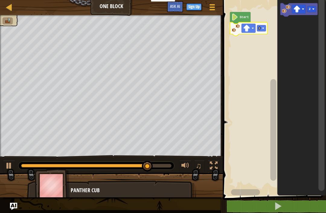
click at [9, 168] on div at bounding box center [9, 166] width 8 height 8
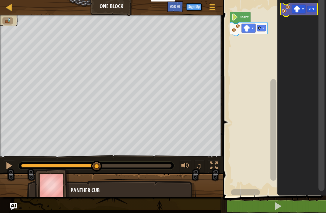
click at [316, 10] on rect "Blockly Workspace" at bounding box center [311, 9] width 9 height 6
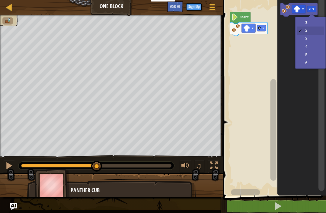
click at [254, 28] on image "Blockly Workspace" at bounding box center [252, 28] width 2 height 2
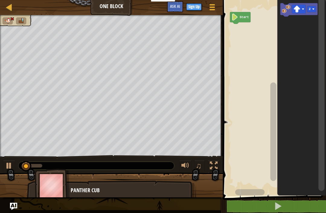
click at [11, 167] on div at bounding box center [9, 166] width 8 height 8
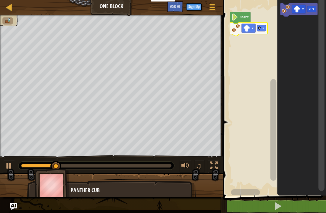
click at [259, 30] on rect "Blockly Workspace" at bounding box center [261, 28] width 9 height 6
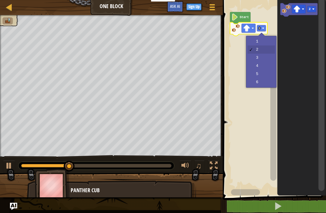
click at [238, 33] on icon "Blockly Workspace" at bounding box center [248, 29] width 37 height 14
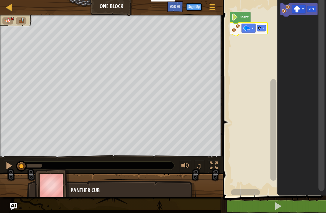
click at [5, 168] on button at bounding box center [9, 167] width 12 height 12
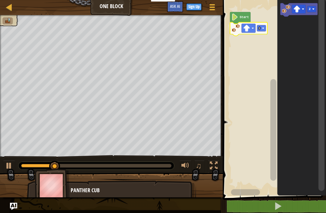
click at [246, 29] on image "Blockly Workspace" at bounding box center [246, 28] width 7 height 7
click at [260, 28] on rect "Blockly Workspace" at bounding box center [261, 28] width 9 height 6
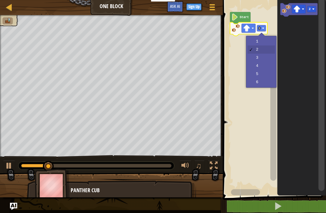
click at [263, 29] on image "Blockly Workspace" at bounding box center [263, 28] width 2 height 2
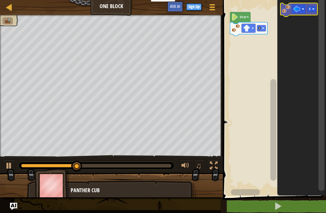
click at [312, 8] on rect "Blockly Workspace" at bounding box center [311, 9] width 9 height 6
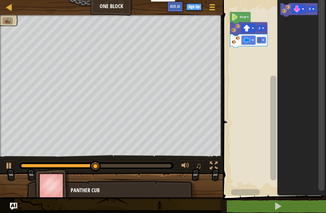
click at [315, 9] on rect "Blockly Workspace" at bounding box center [311, 9] width 9 height 6
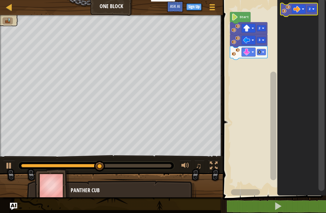
click at [311, 8] on text "2" at bounding box center [310, 9] width 2 height 4
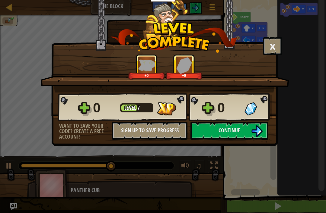
click at [249, 134] on button "Continue" at bounding box center [229, 131] width 78 height 18
